Goal: Register for event/course

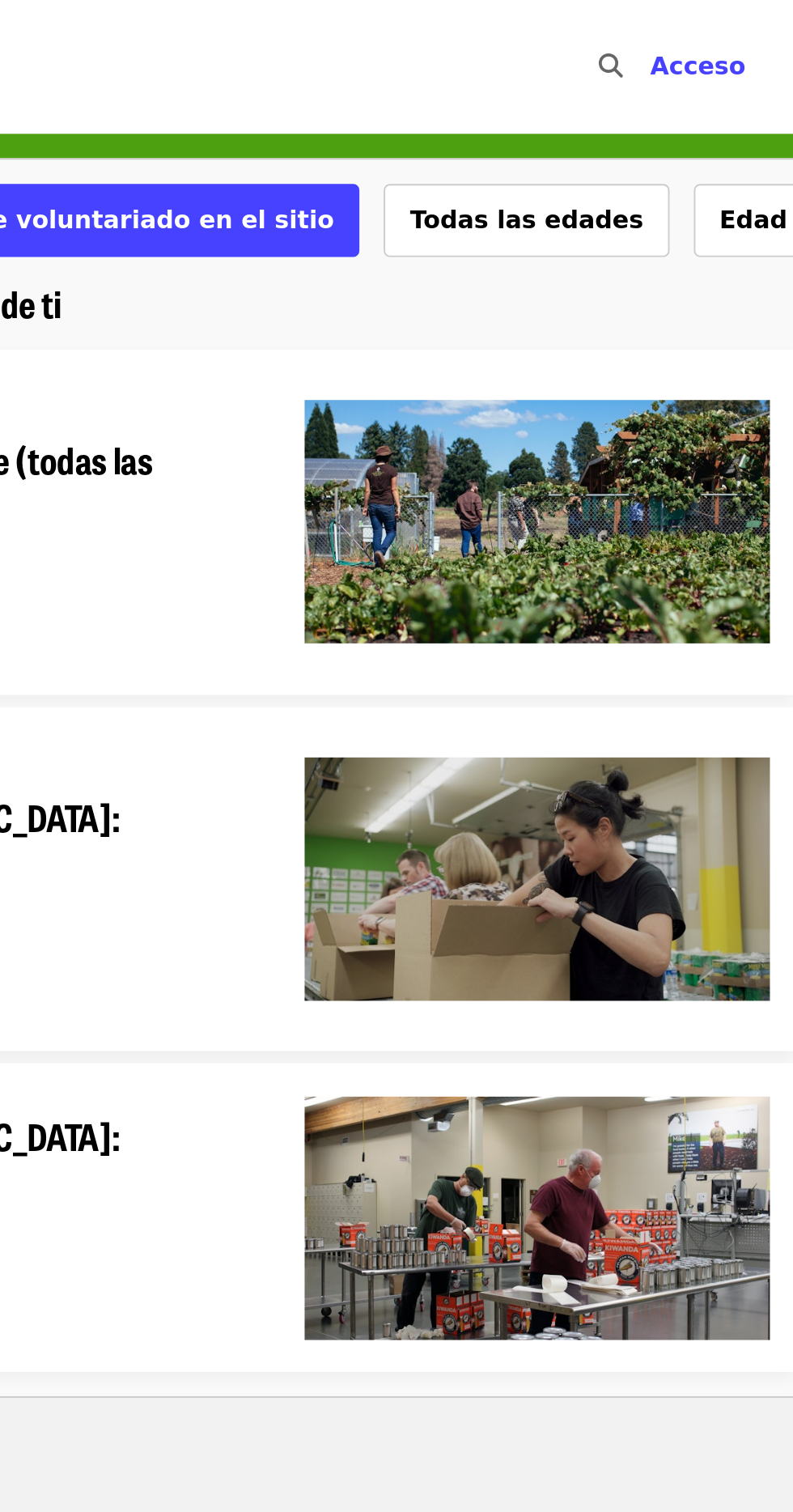
click at [749, 36] on font "Acceso" at bounding box center [741, 35] width 51 height 15
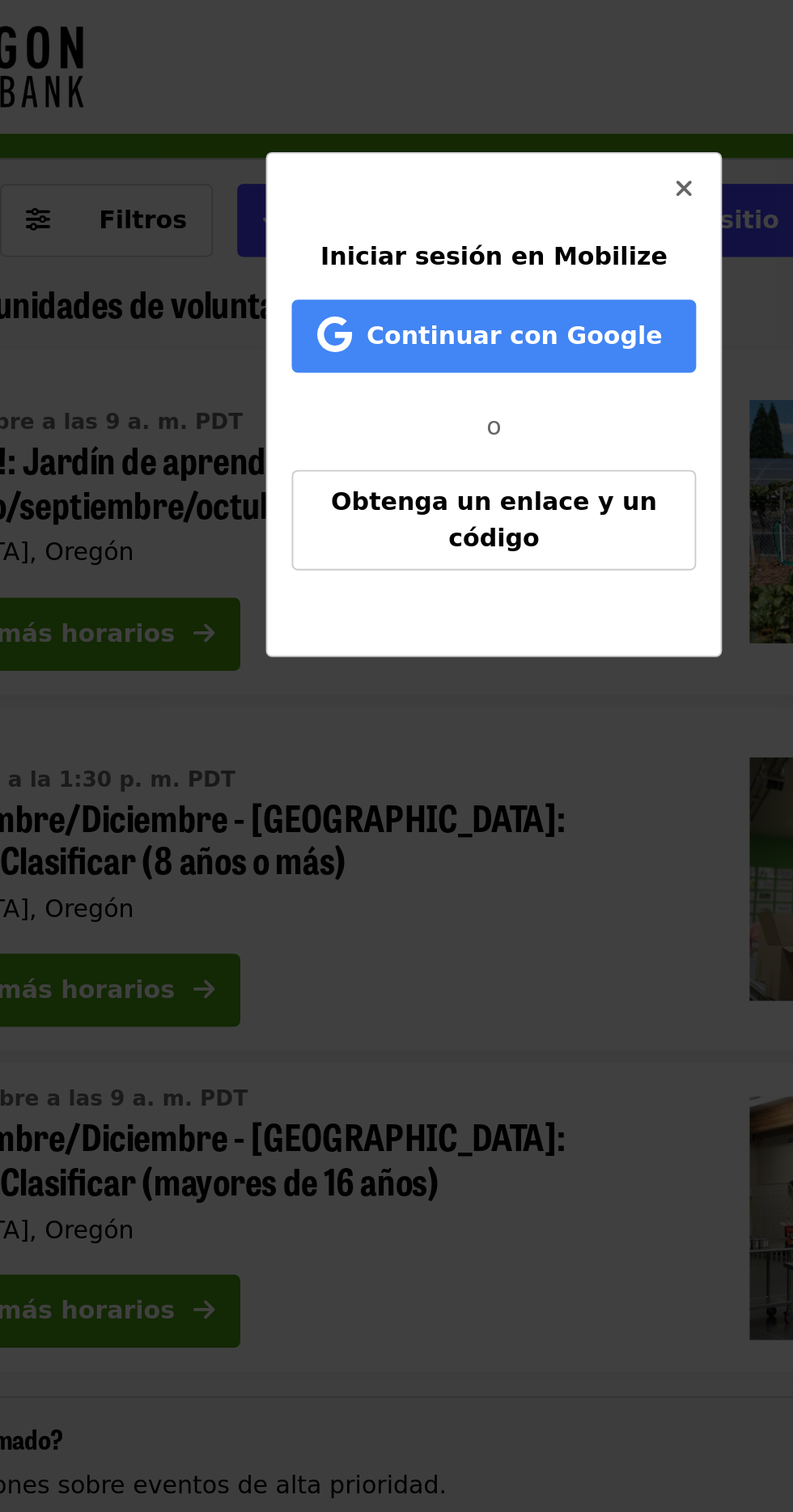
click at [419, 259] on button "Obtenga un enlace y un código" at bounding box center [396, 277] width 215 height 53
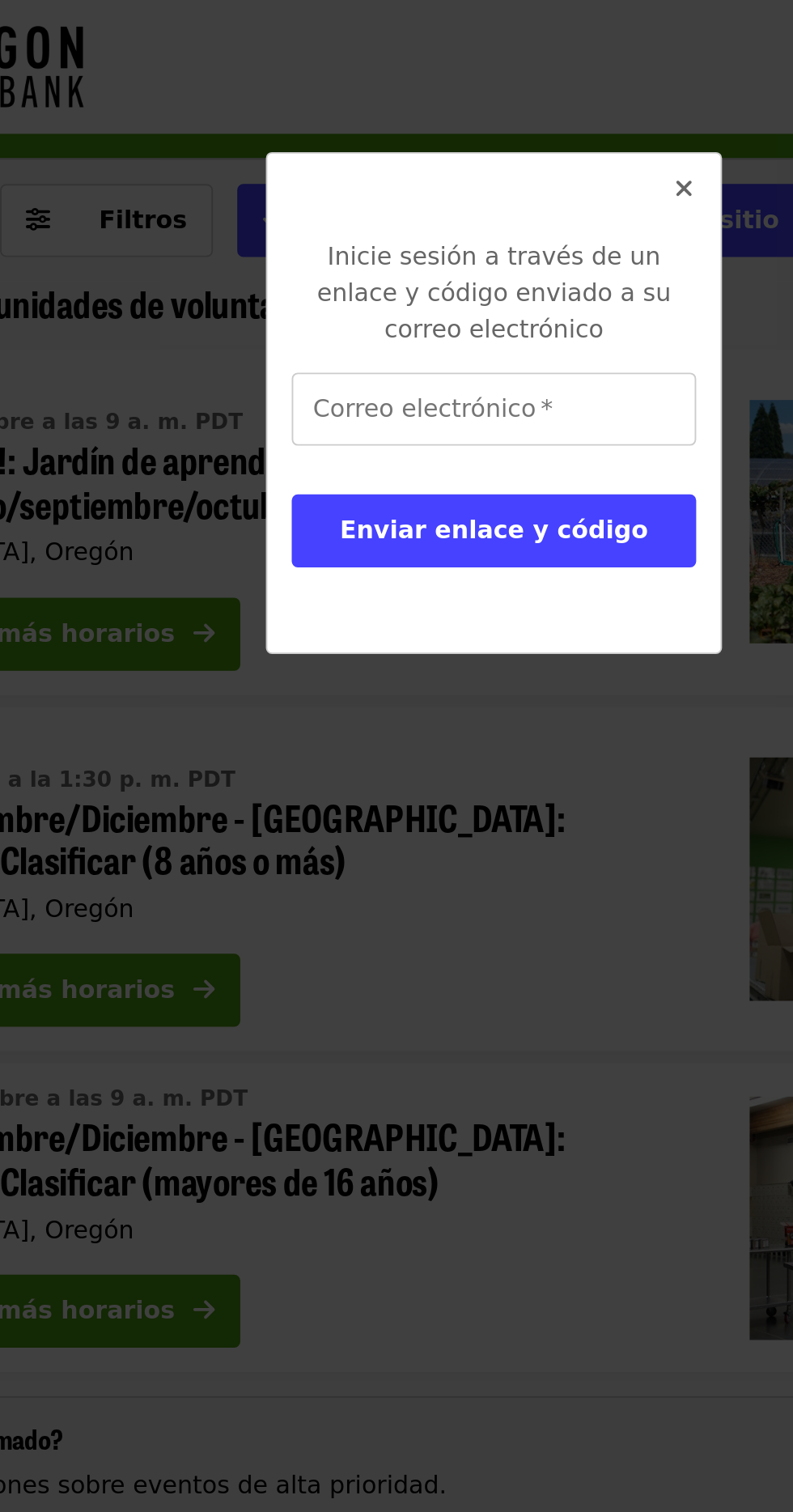
click at [494, 94] on icon "icono de tiempos" at bounding box center [497, 100] width 9 height 15
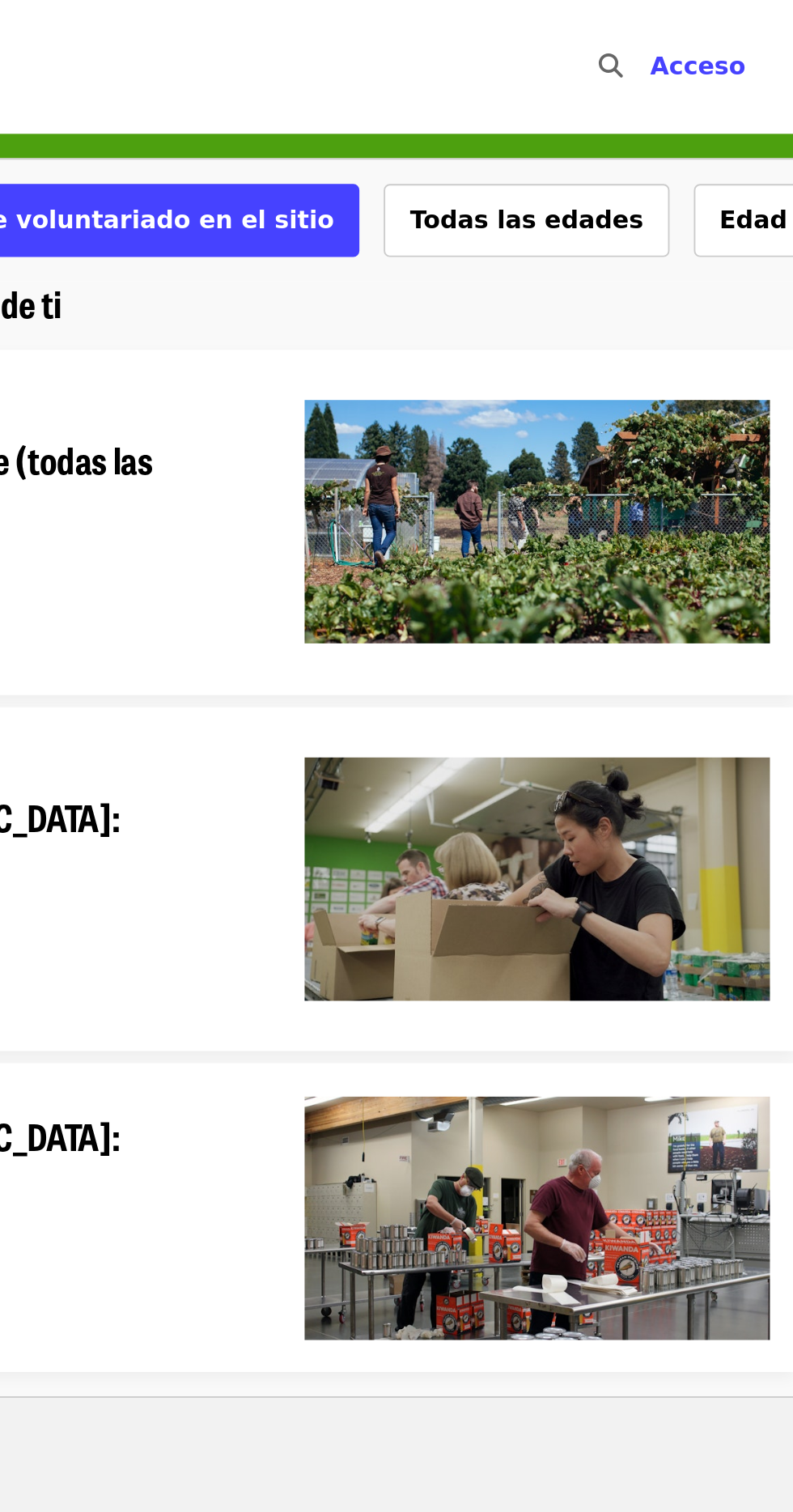
click at [747, 38] on font "Acceso" at bounding box center [741, 35] width 51 height 15
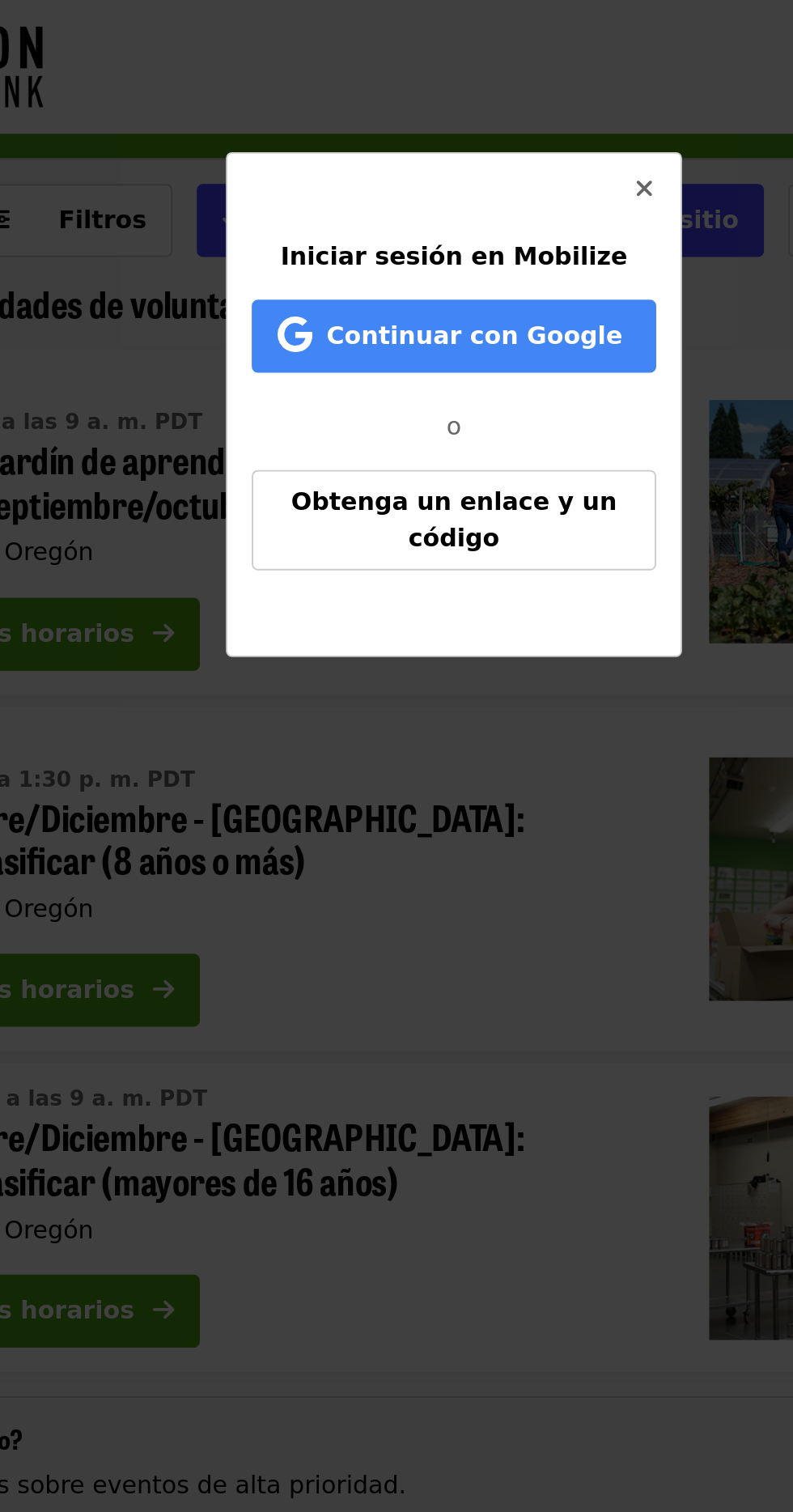
click at [420, 185] on font "Continuar con Google" at bounding box center [407, 178] width 158 height 15
click at [435, 269] on font "Obtenga un enlace y un código" at bounding box center [396, 276] width 174 height 35
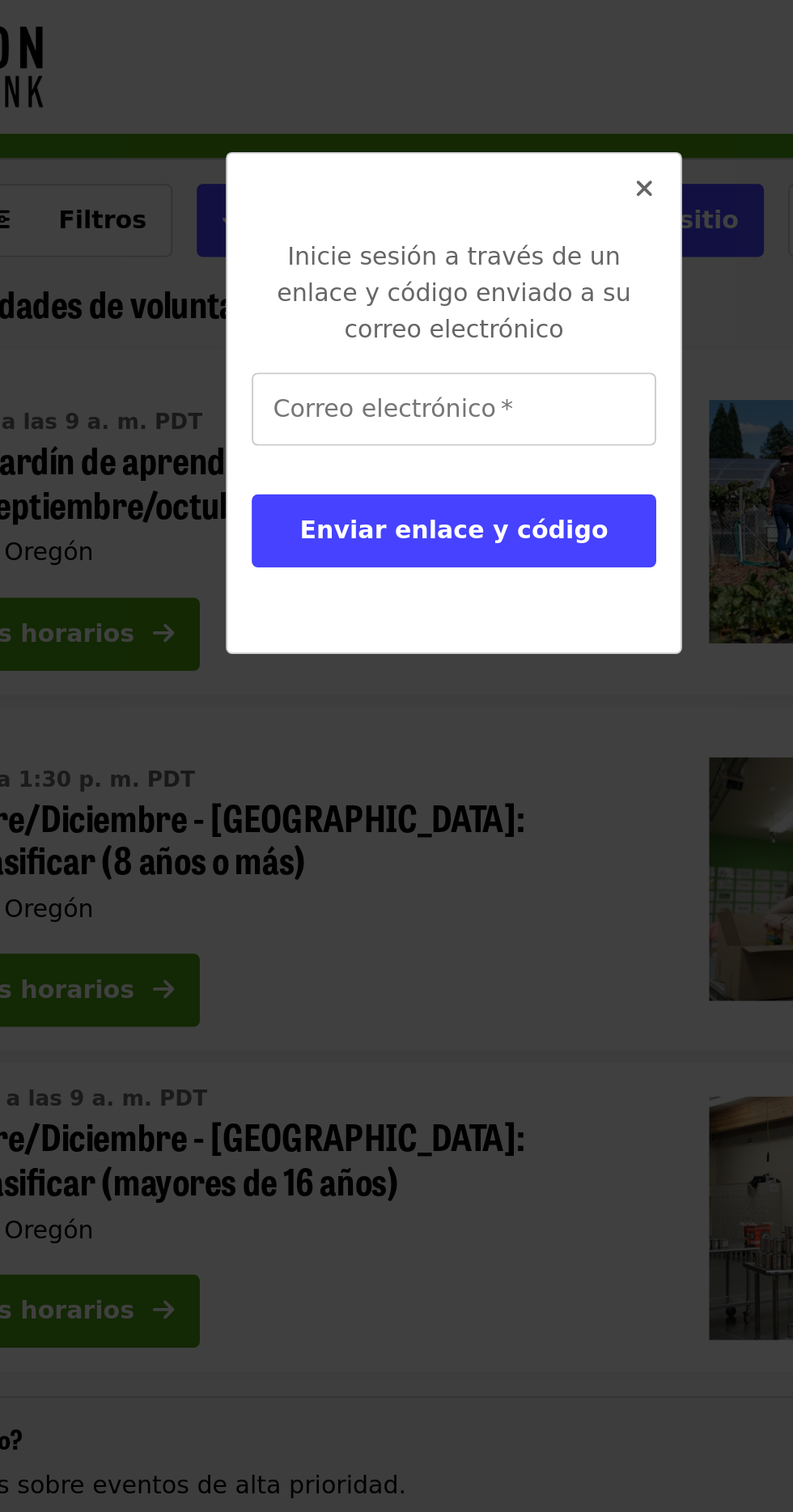
click at [380, 223] on div "Correo electrónico   * Correo electrónico *" at bounding box center [396, 217] width 215 height 38
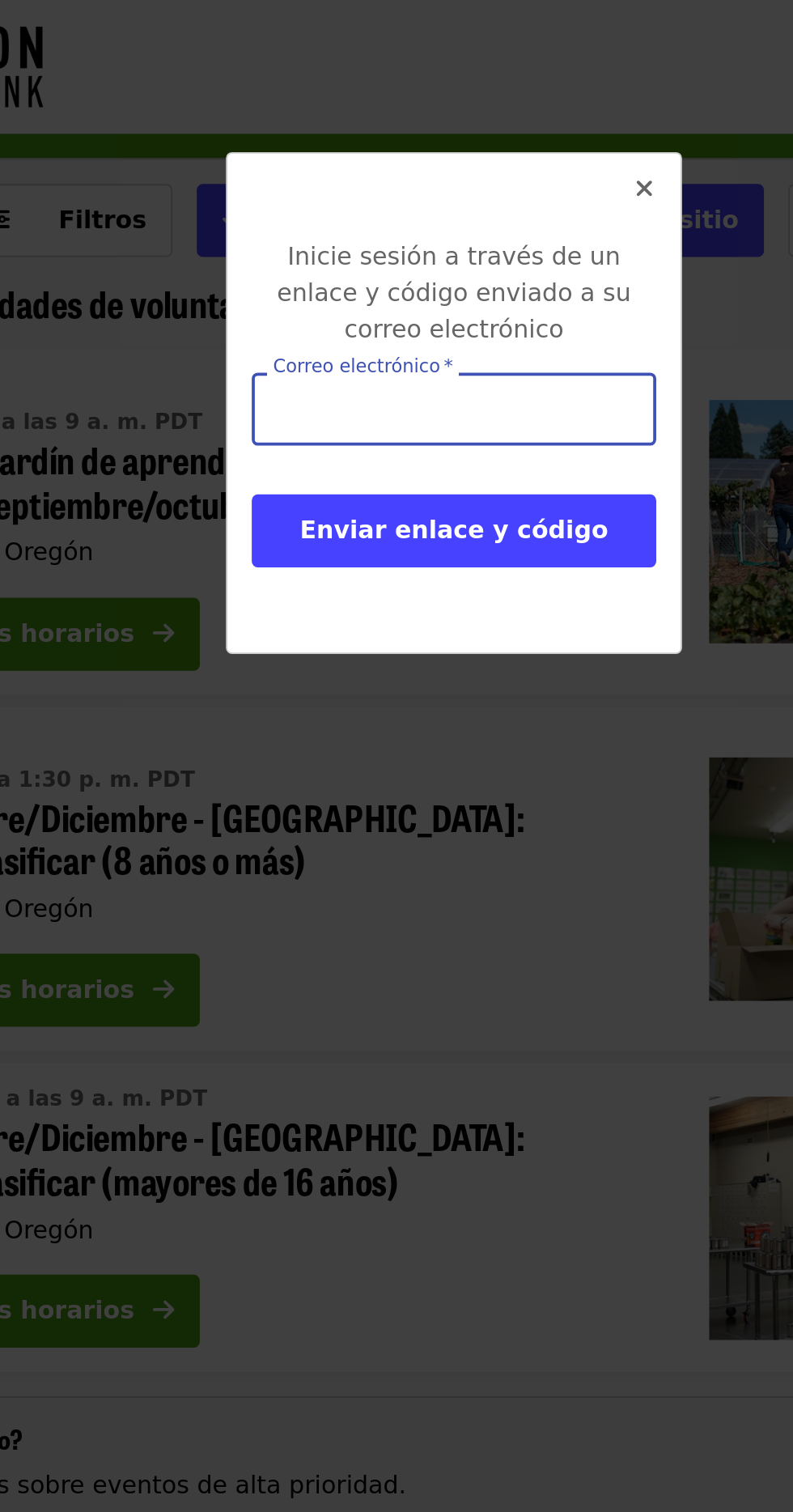
click at [496, 85] on button "Cerca" at bounding box center [497, 100] width 38 height 38
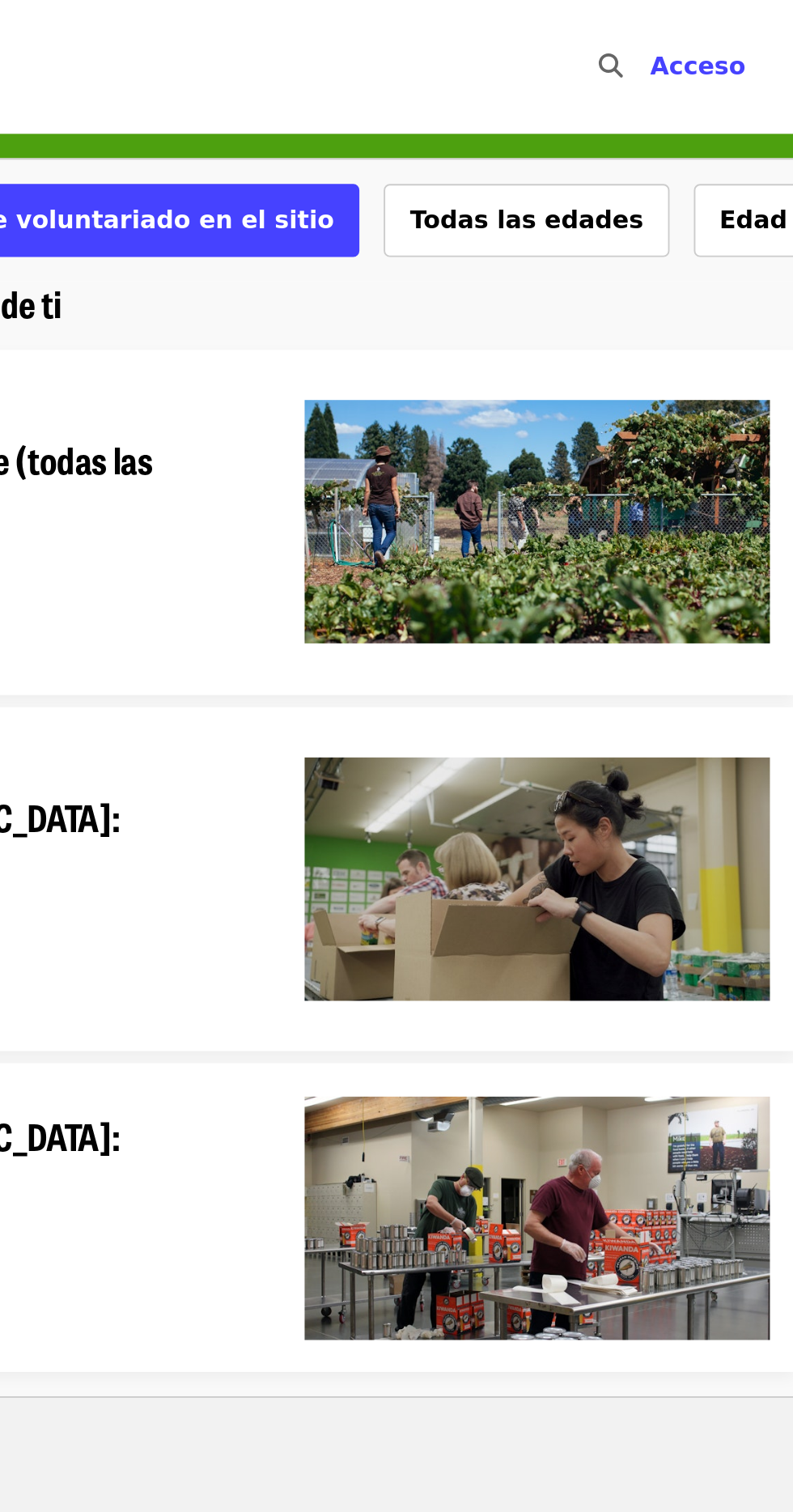
click at [588, 117] on font "Todas las edades" at bounding box center [650, 116] width 124 height 15
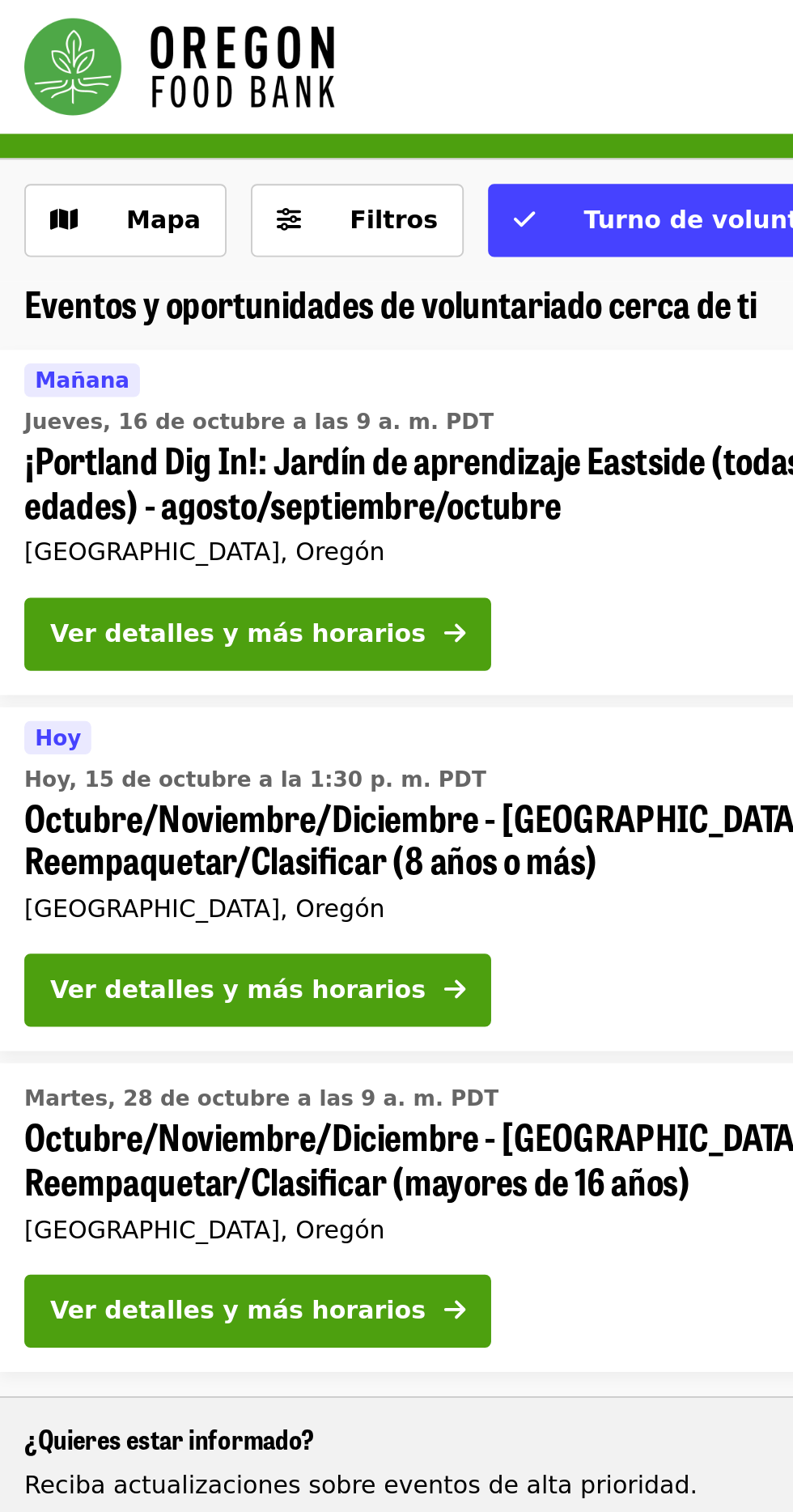
click at [198, 115] on font "Filtros" at bounding box center [209, 116] width 47 height 15
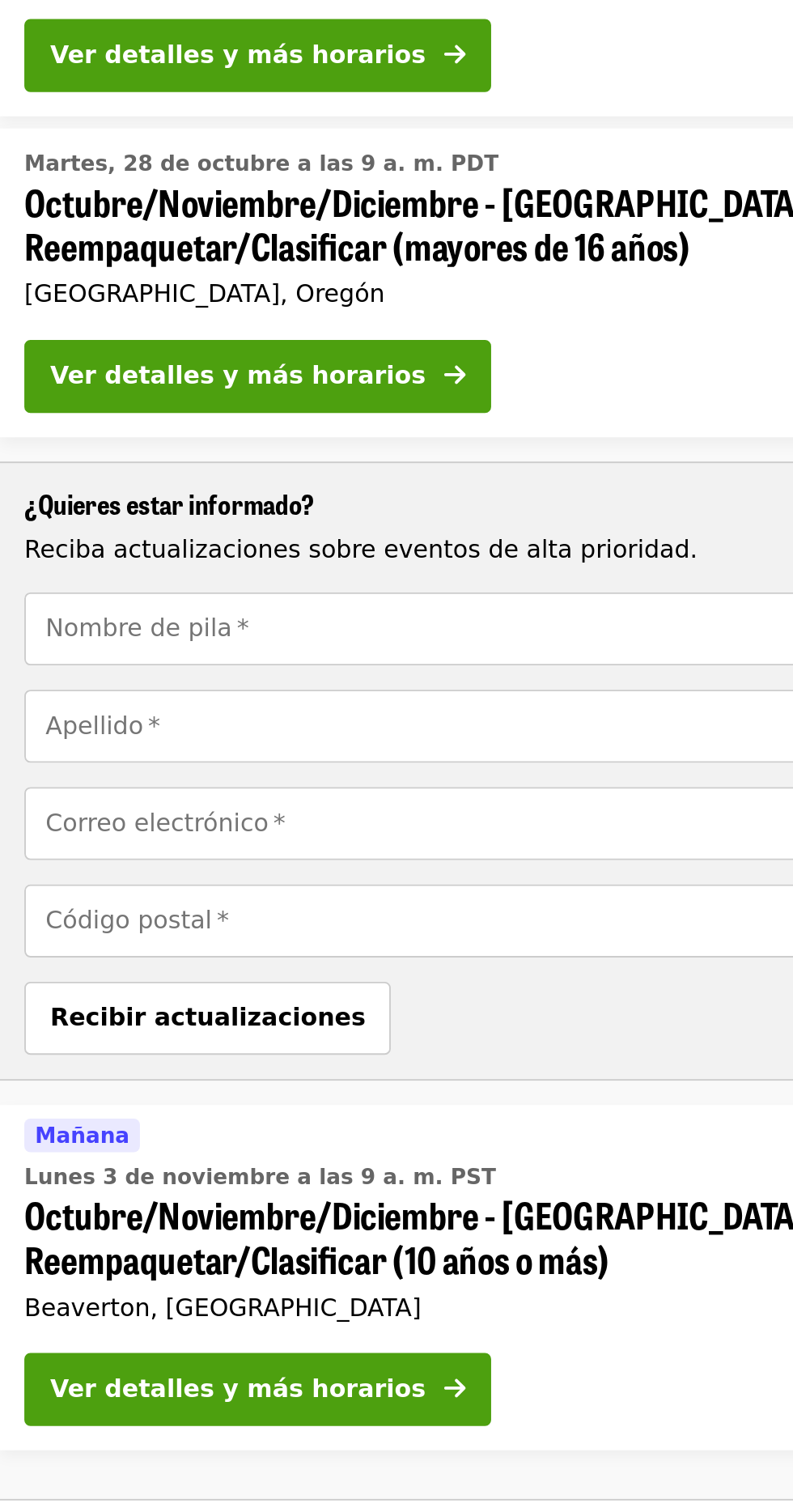
scroll to position [832, 0]
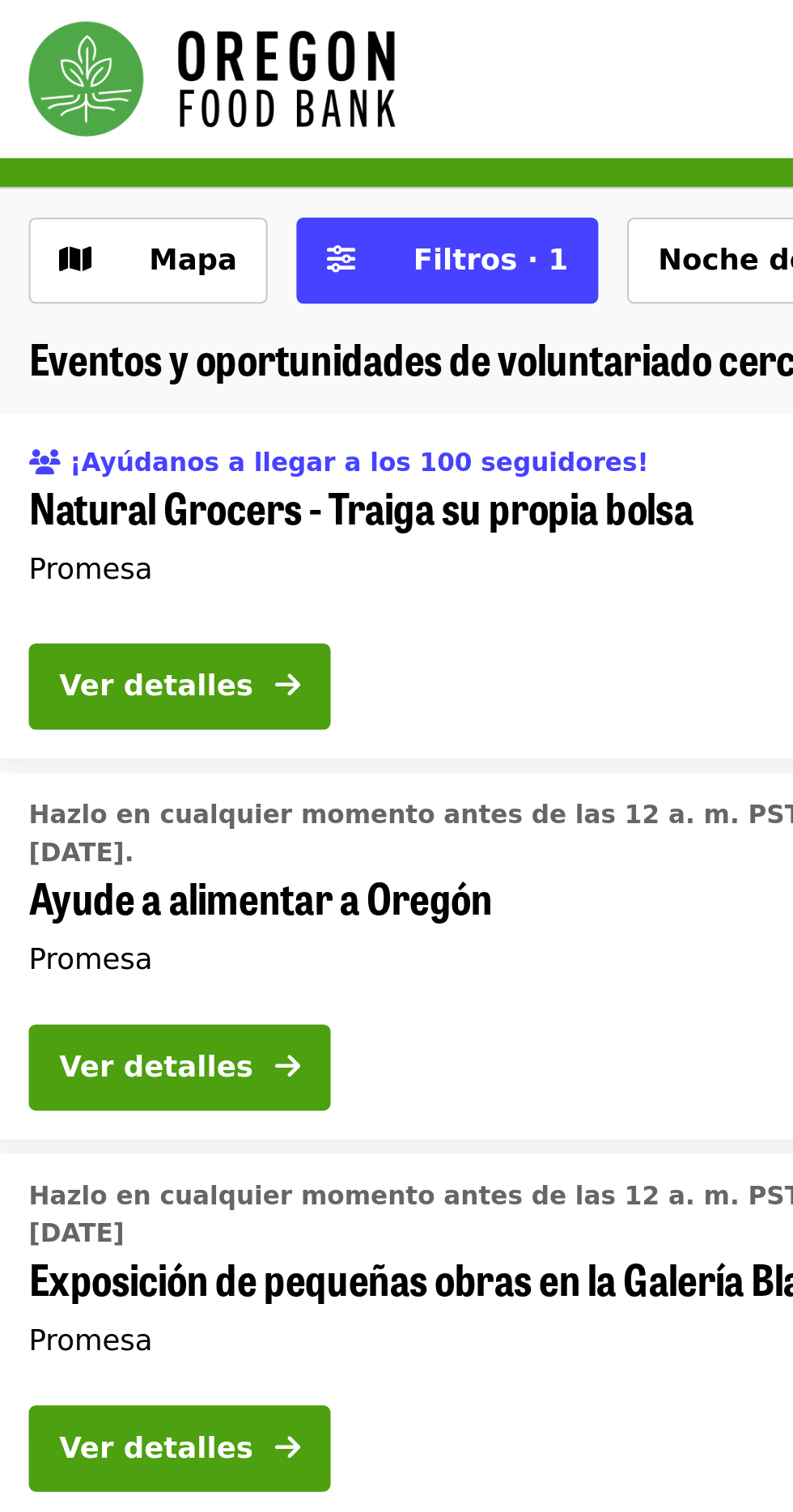
click at [124, 315] on icon "icono de flecha hacia la derecha" at bounding box center [130, 309] width 11 height 15
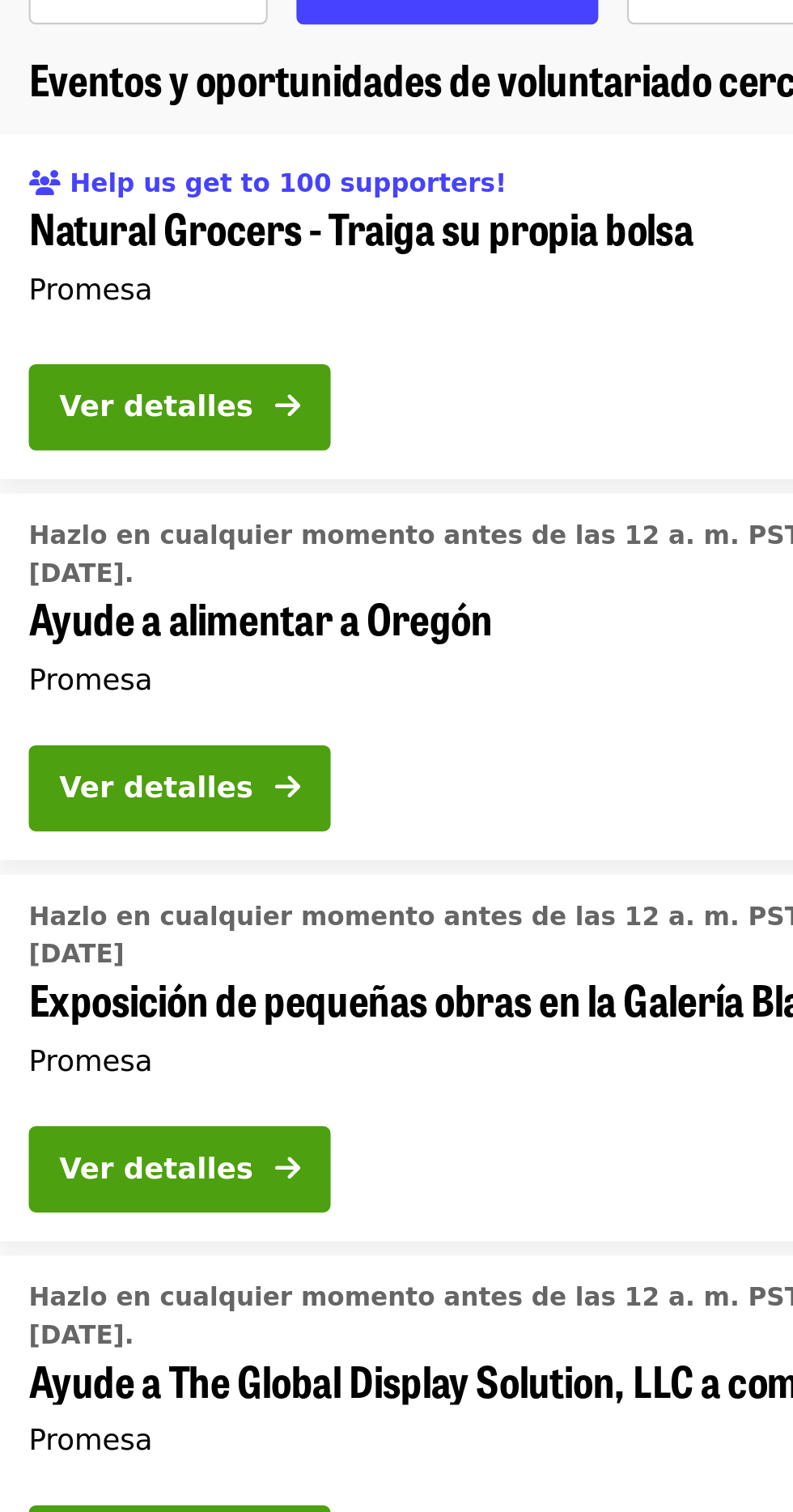
click at [111, 474] on button "Ver detalles" at bounding box center [81, 481] width 136 height 38
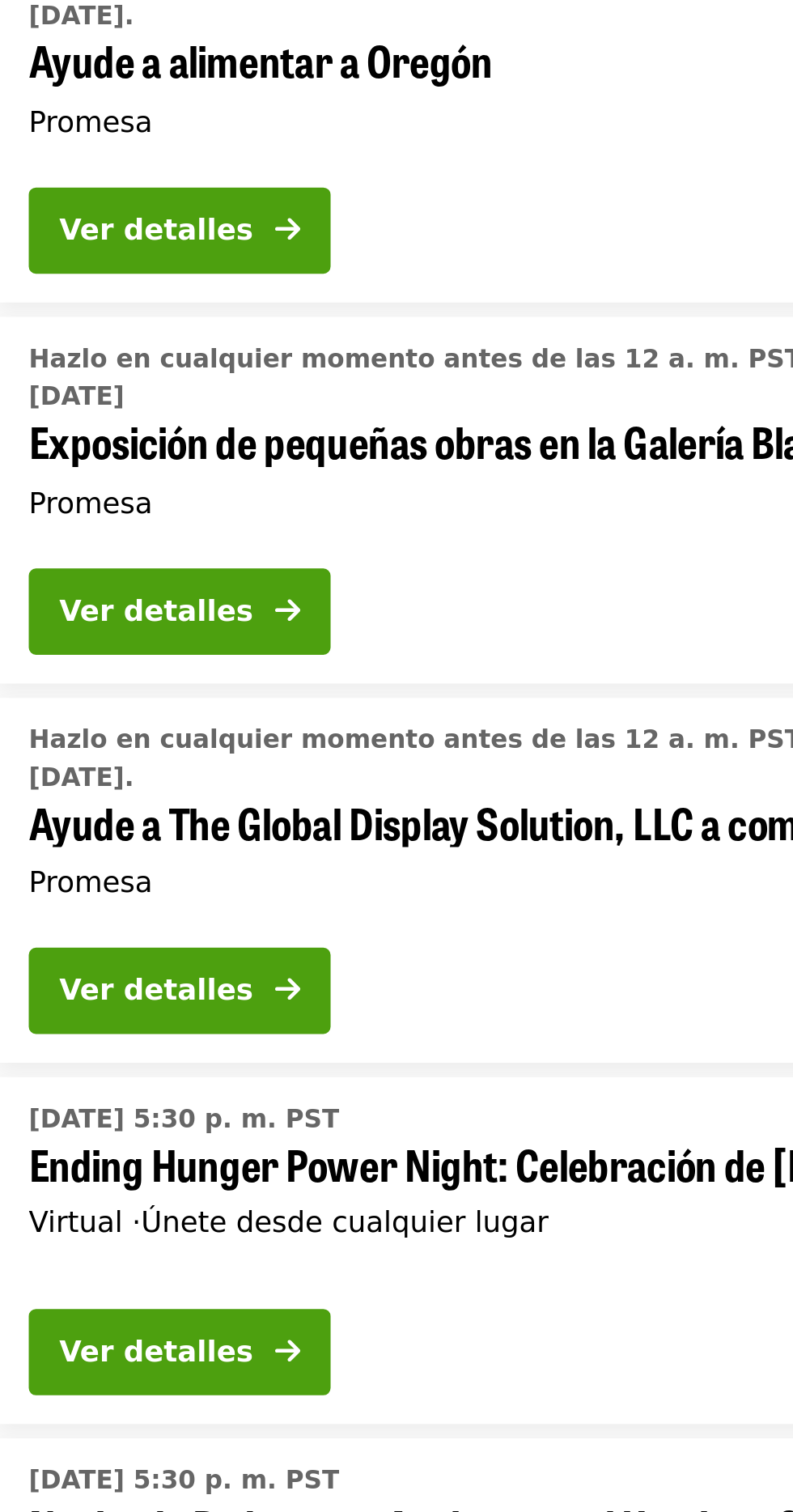
click at [124, 645] on icon "icono de flecha hacia la derecha" at bounding box center [130, 652] width 11 height 15
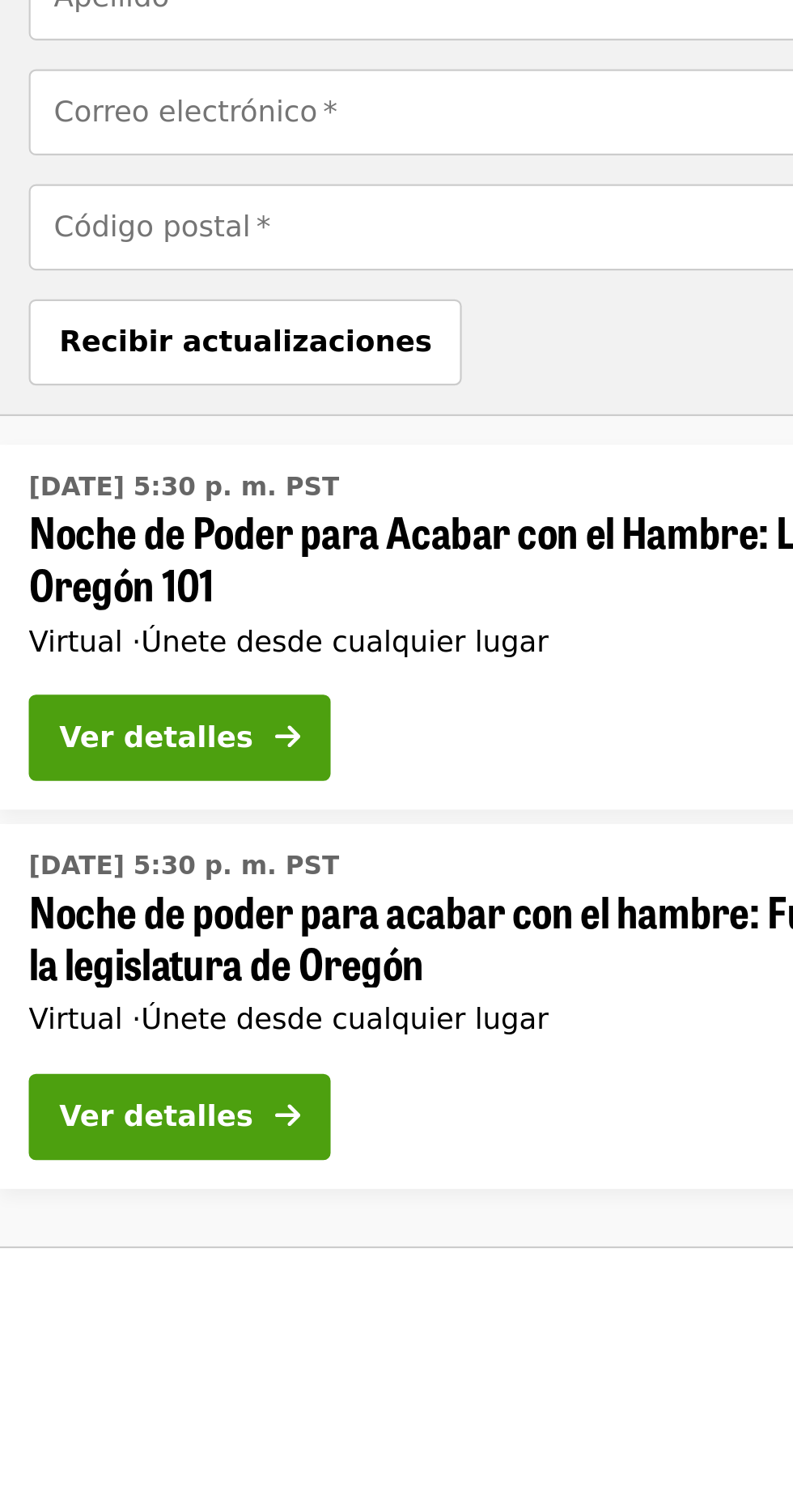
scroll to position [462, 0]
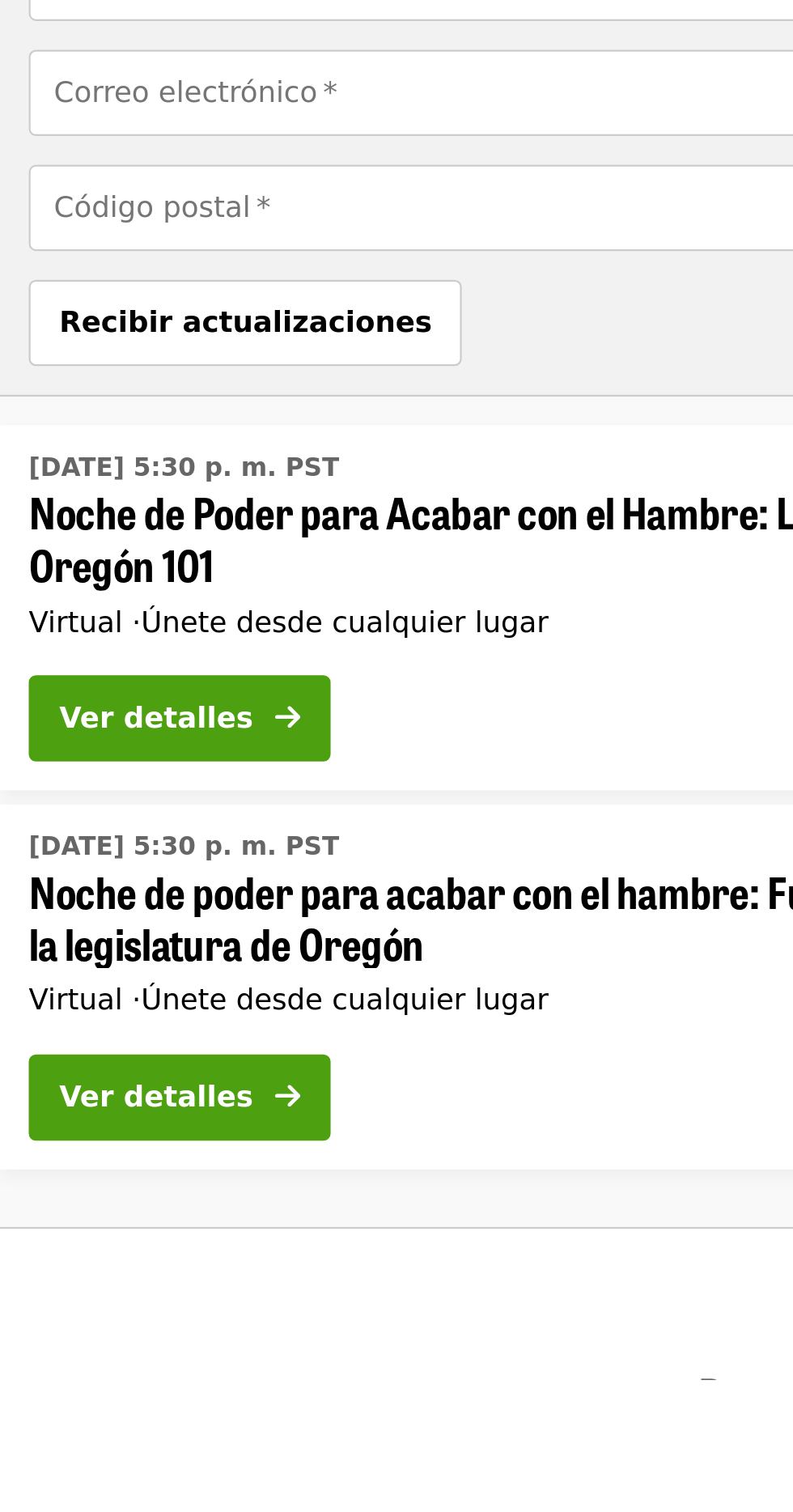
click at [124, 1206] on icon "icono de flecha hacia la derecha" at bounding box center [130, 1214] width 11 height 15
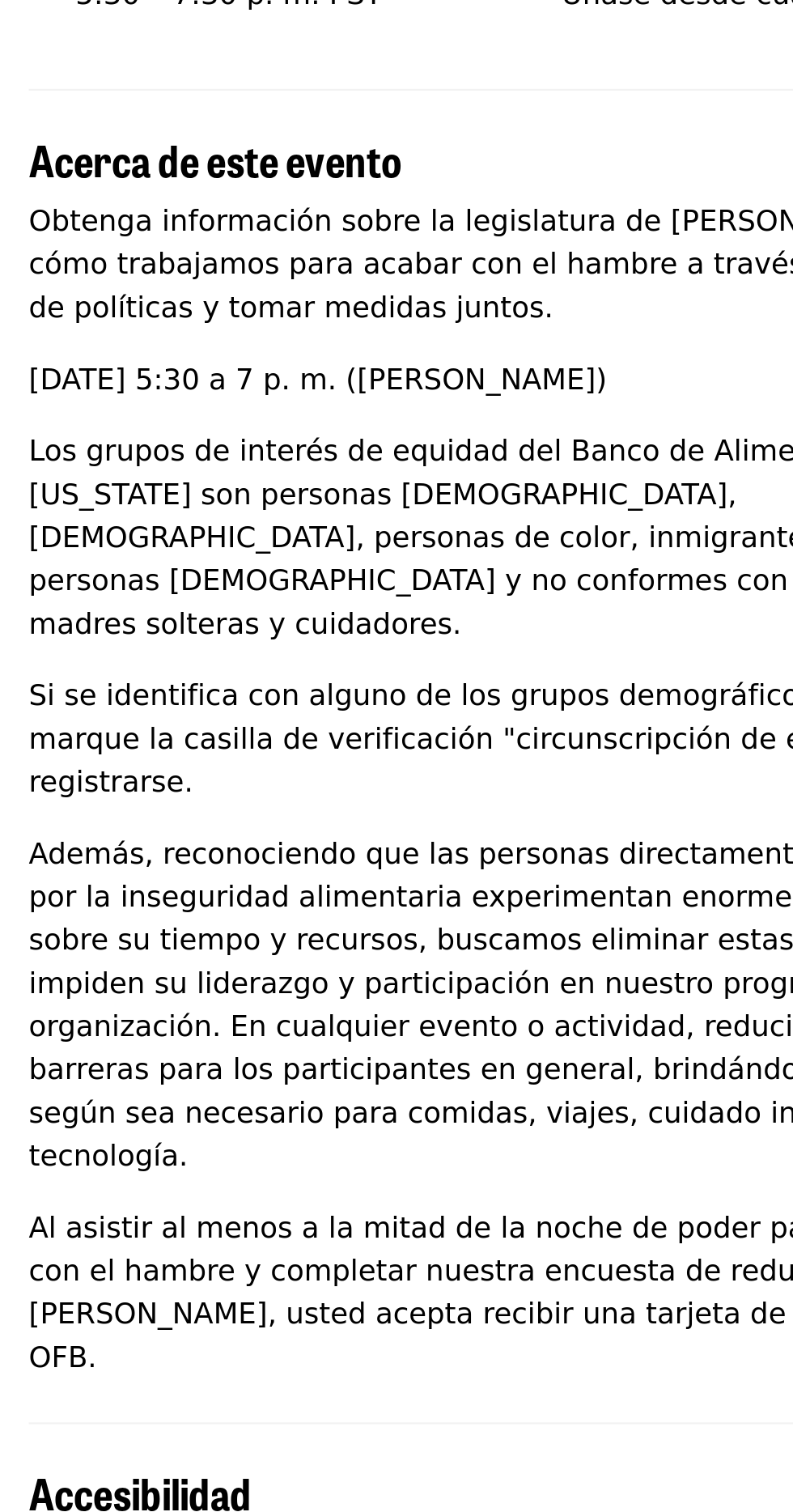
scroll to position [190, 0]
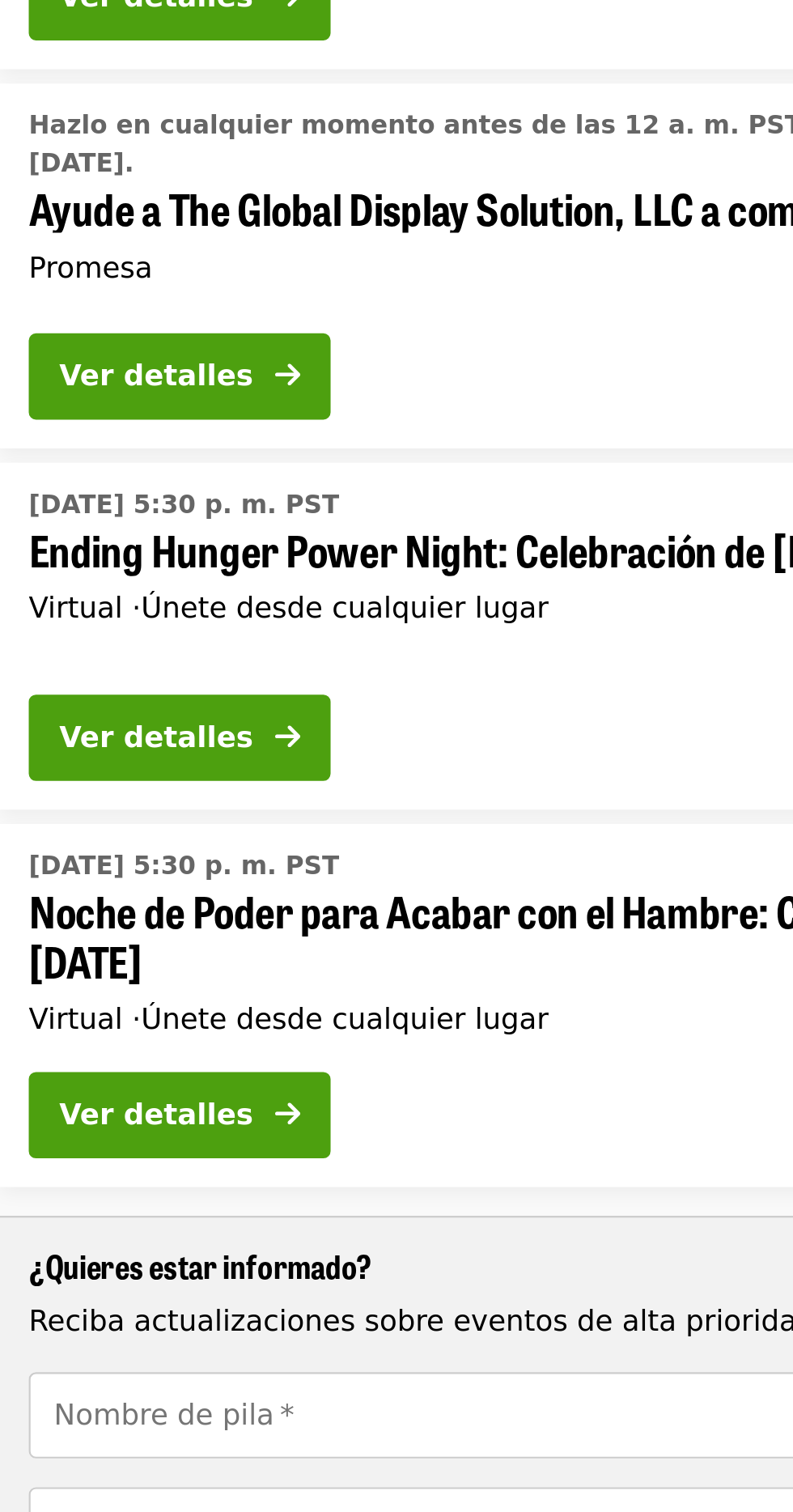
scroll to position [557, 0]
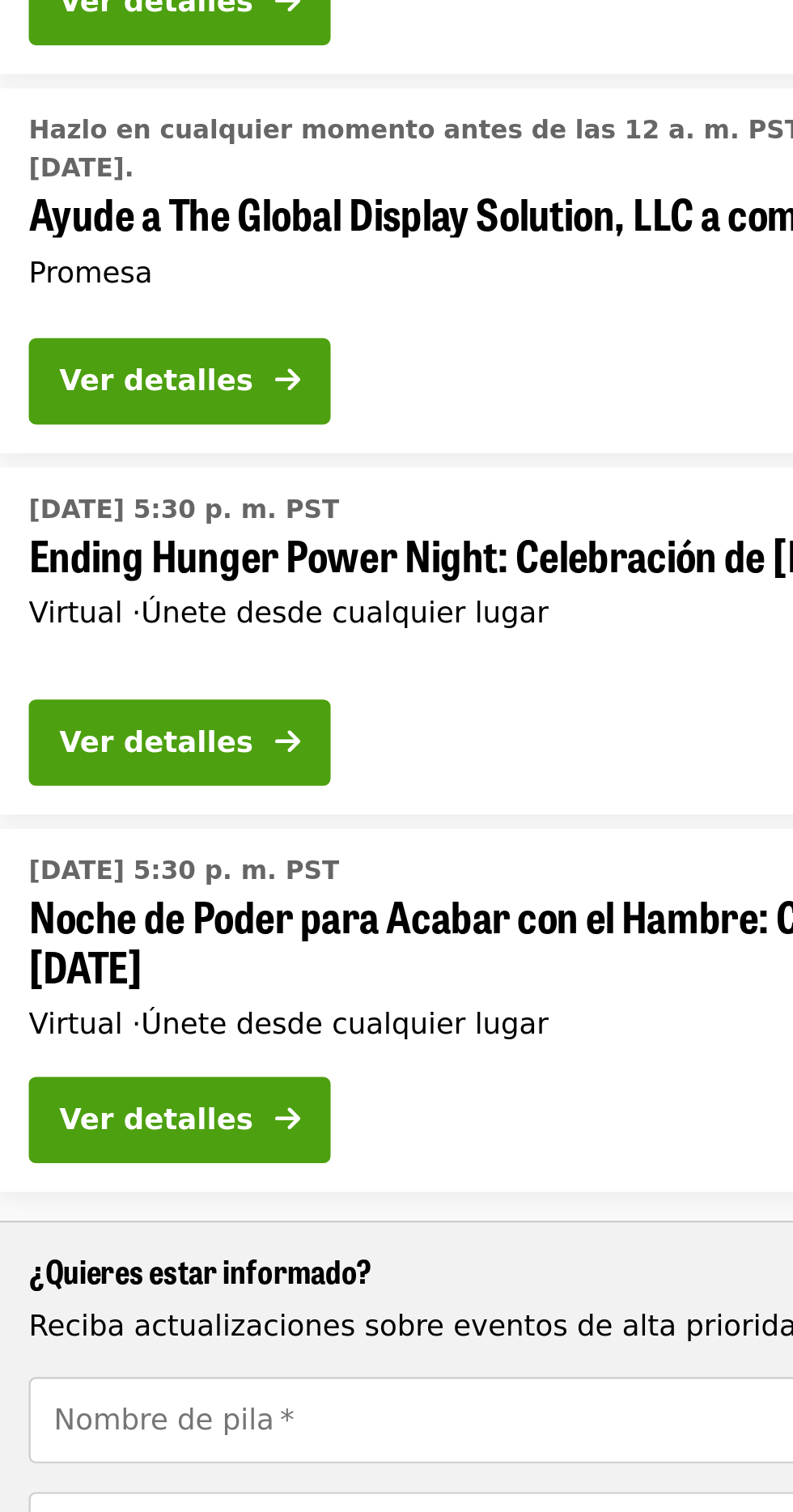
click at [113, 580] on button "Ver detalles" at bounding box center [81, 599] width 136 height 38
